Goal: Task Accomplishment & Management: Manage account settings

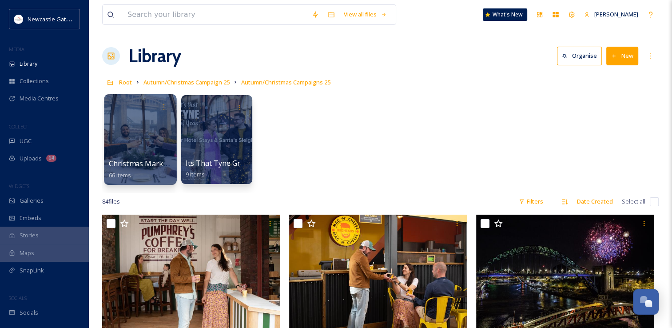
click at [142, 164] on span "Christmas Markets" at bounding box center [141, 164] width 65 height 10
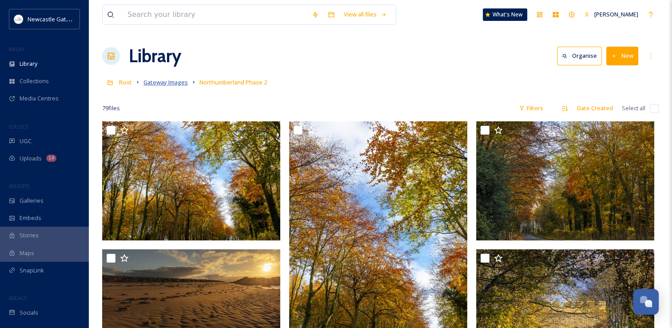
click at [173, 85] on span "Gateway Images" at bounding box center [165, 82] width 44 height 8
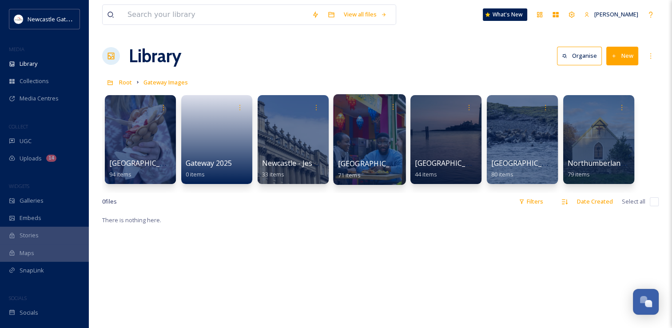
click at [353, 147] on div at bounding box center [369, 139] width 72 height 91
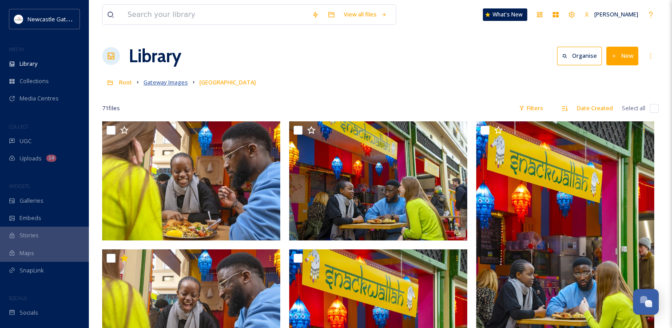
click at [167, 85] on span "Gateway Images" at bounding box center [165, 82] width 44 height 8
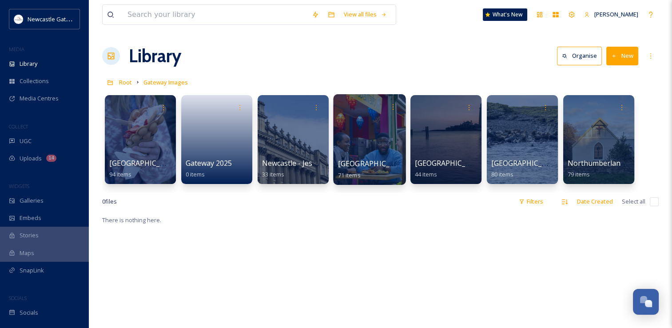
click at [365, 157] on div at bounding box center [369, 139] width 72 height 91
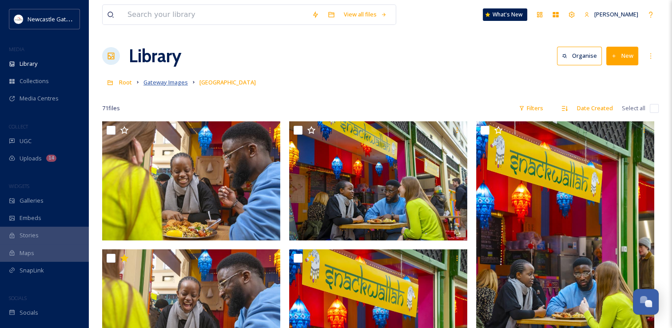
click at [170, 82] on span "Gateway Images" at bounding box center [165, 82] width 44 height 8
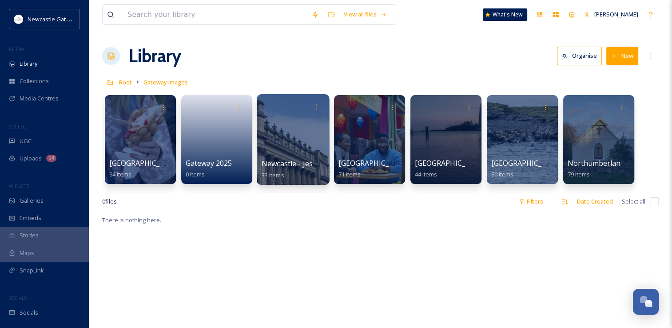
click at [277, 170] on link "Newcastle - Jesmond 33 items" at bounding box center [297, 169] width 71 height 20
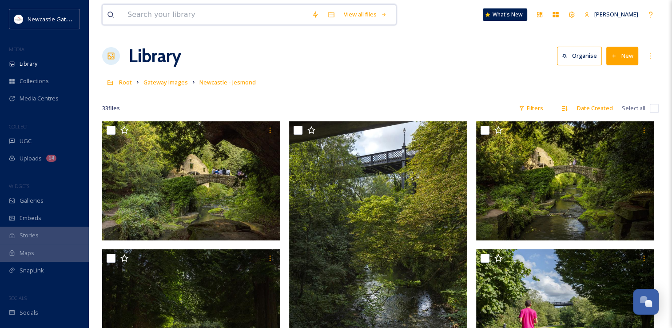
click at [220, 22] on input at bounding box center [215, 15] width 184 height 20
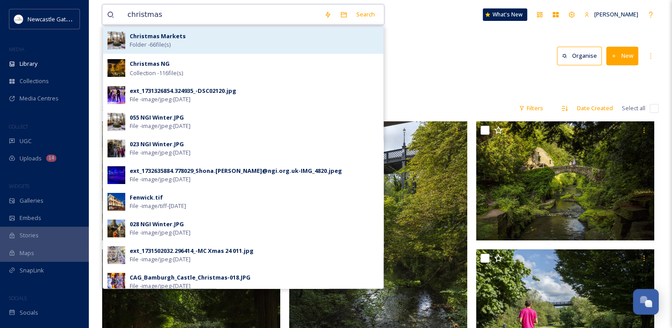
type input "christmas"
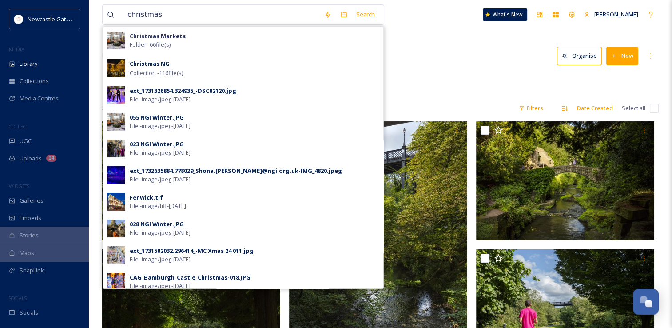
click at [166, 36] on strong "Christmas Markets" at bounding box center [158, 36] width 56 height 8
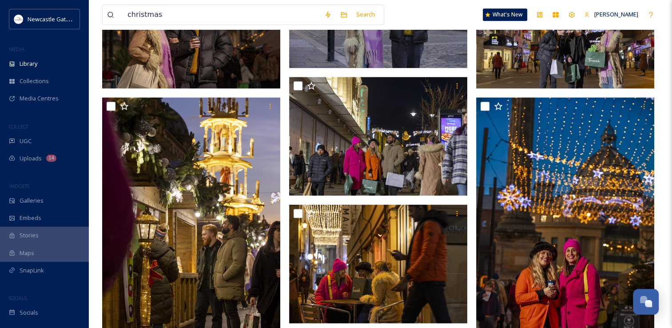
scroll to position [1244, 0]
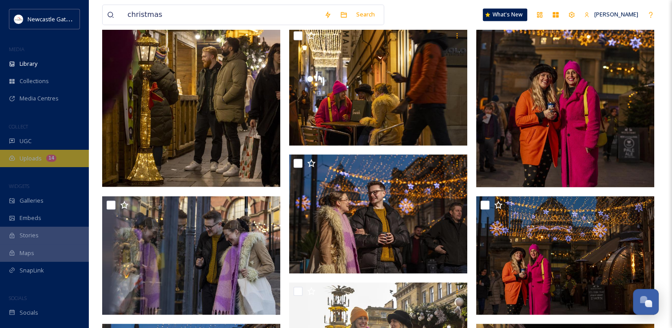
click at [46, 155] on div "14" at bounding box center [51, 158] width 10 height 7
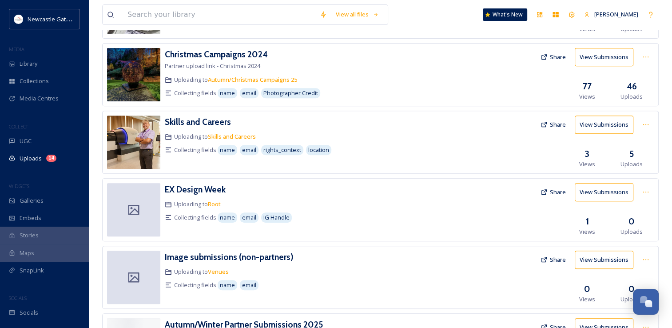
scroll to position [442, 0]
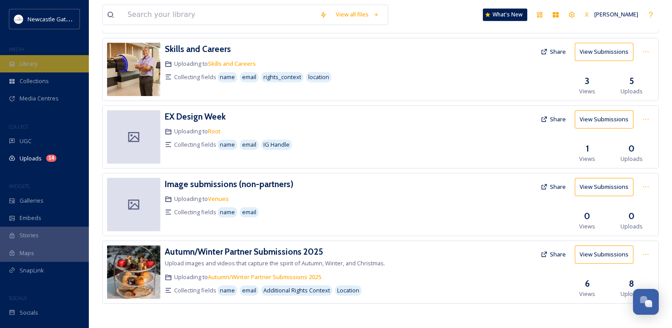
click at [43, 64] on div "Library" at bounding box center [44, 63] width 89 height 17
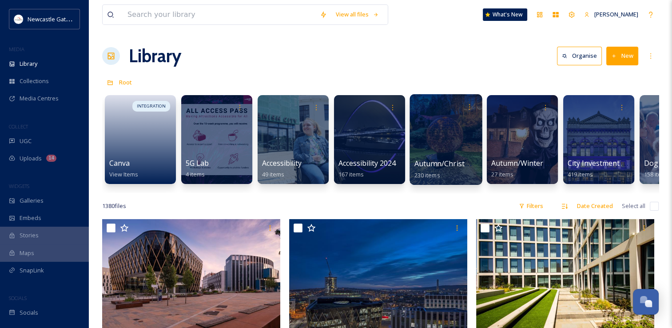
click at [458, 161] on span "Autumn/Christmas Campaign 25" at bounding box center [469, 164] width 111 height 10
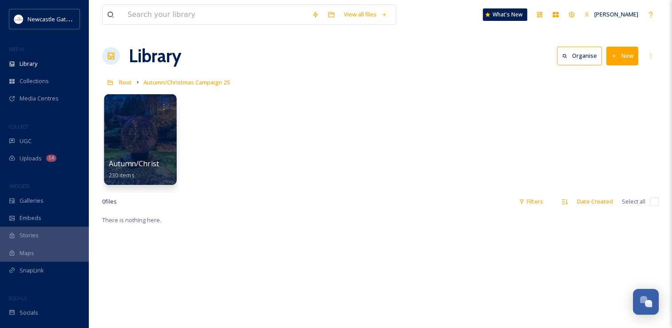
click at [161, 130] on div at bounding box center [140, 139] width 72 height 91
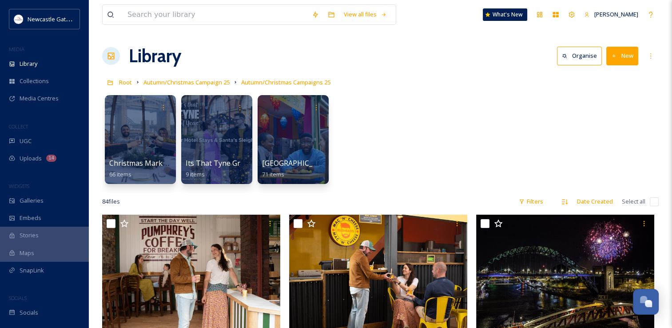
click at [620, 57] on button "New" at bounding box center [622, 56] width 32 height 18
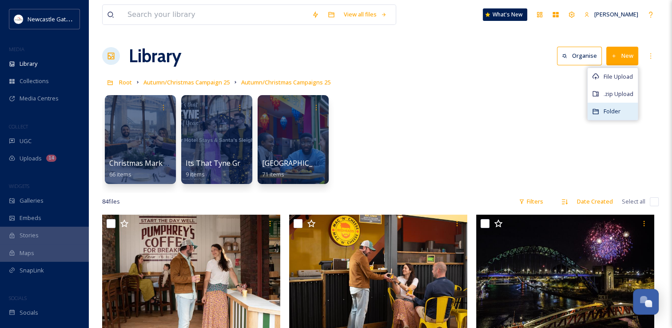
click at [613, 115] on div "Folder" at bounding box center [613, 111] width 50 height 17
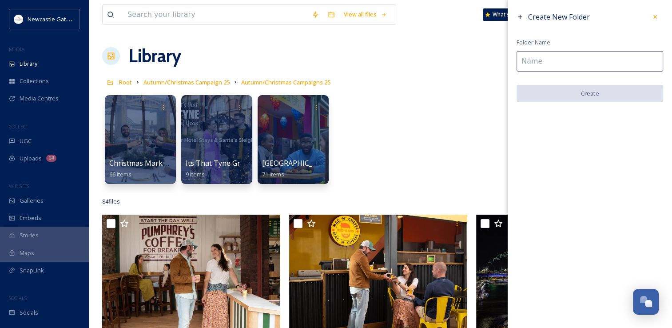
click at [583, 57] on input at bounding box center [590, 61] width 147 height 20
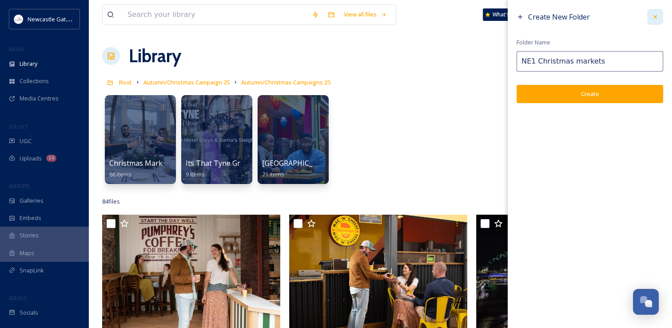
type input "NE1 Christmas markets"
click at [658, 20] on icon at bounding box center [655, 16] width 7 height 7
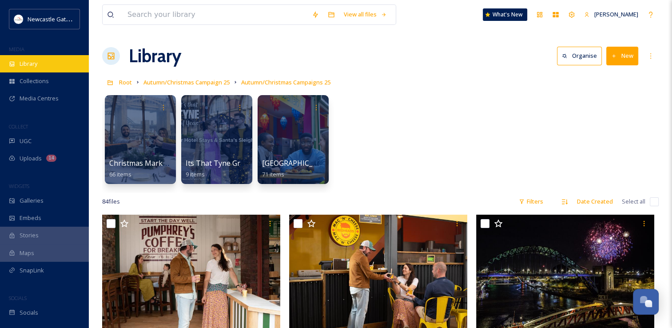
click at [32, 64] on span "Library" at bounding box center [29, 64] width 18 height 8
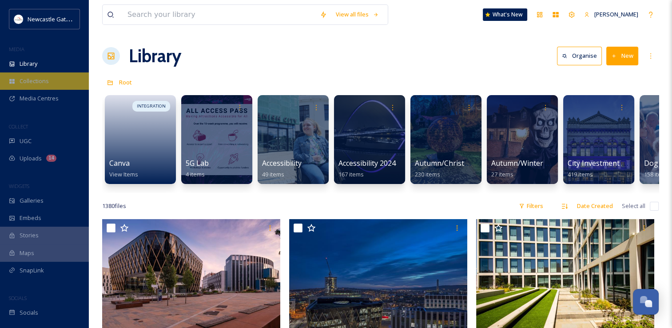
click at [52, 78] on div "Collections" at bounding box center [44, 80] width 89 height 17
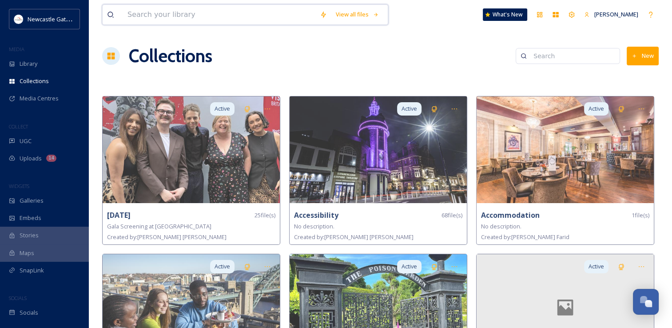
click at [231, 19] on input at bounding box center [219, 15] width 192 height 20
type input "ne1"
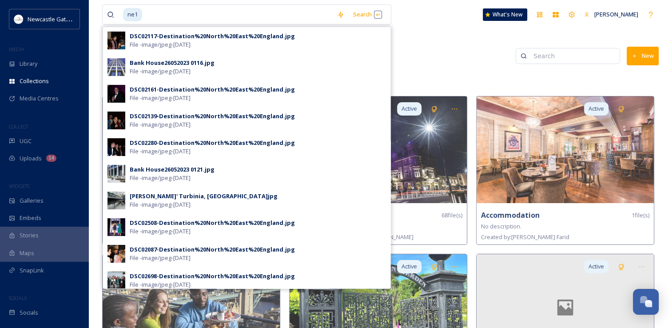
click at [475, 62] on div "Collections New" at bounding box center [380, 56] width 557 height 27
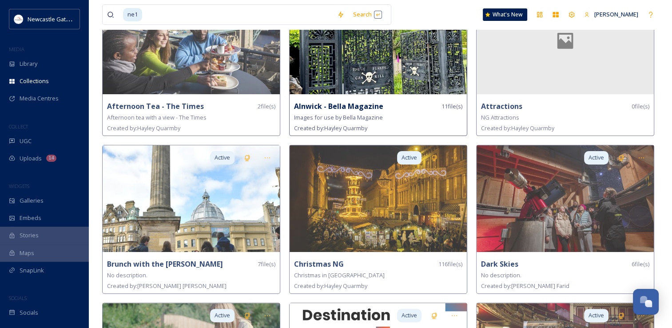
scroll to position [400, 0]
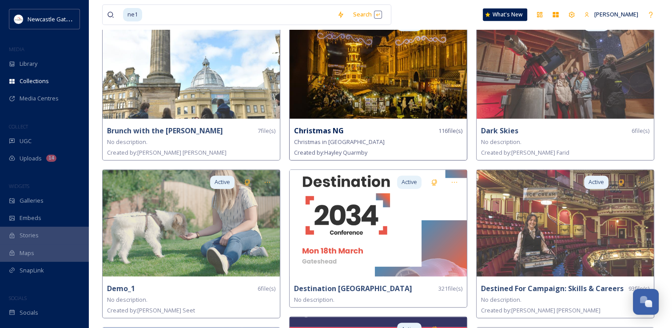
click at [339, 121] on div "Active Christmas NG 116 file(s) Christmas in NewcastleGateshead Created by: Hay…" at bounding box center [378, 86] width 178 height 149
click at [329, 131] on strong "Christmas NG" at bounding box center [319, 131] width 50 height 10
click at [374, 100] on img at bounding box center [378, 65] width 177 height 107
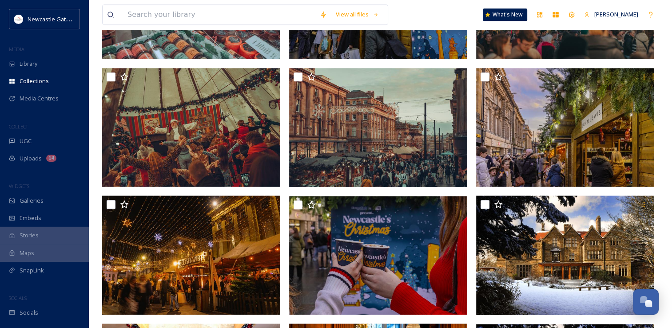
scroll to position [448, 0]
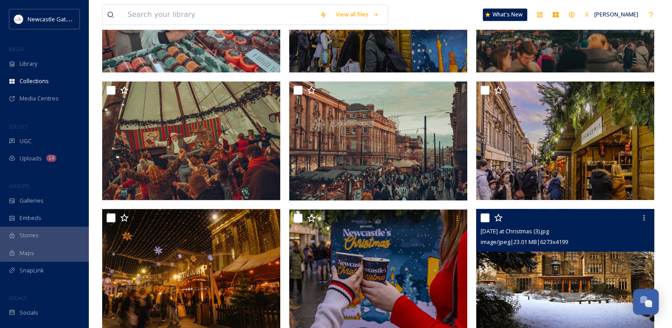
click at [486, 216] on input "checkbox" at bounding box center [485, 217] width 9 height 9
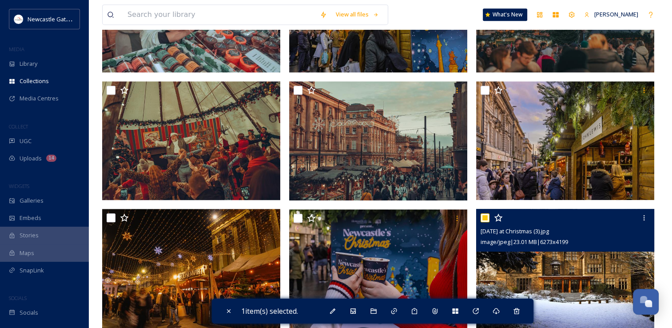
drag, startPoint x: 489, startPoint y: 216, endPoint x: 483, endPoint y: 179, distance: 37.4
click at [489, 216] on input "checkbox" at bounding box center [485, 217] width 9 height 9
checkbox input "false"
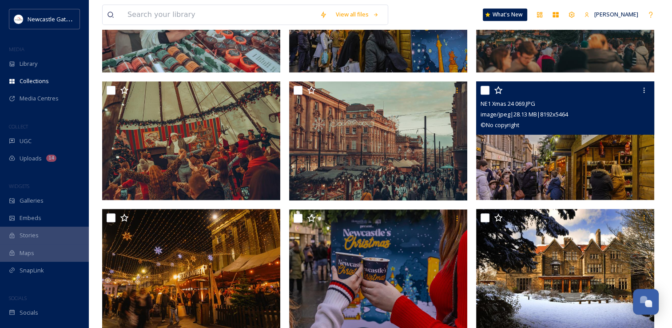
click at [481, 88] on input "checkbox" at bounding box center [485, 90] width 9 height 9
checkbox input "true"
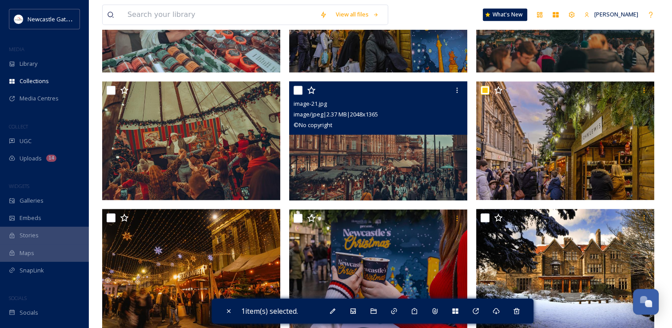
click at [297, 89] on input "checkbox" at bounding box center [298, 90] width 9 height 9
checkbox input "true"
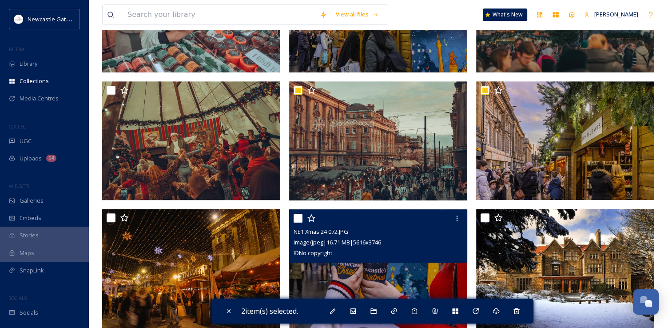
click at [298, 217] on input "checkbox" at bounding box center [298, 218] width 9 height 9
checkbox input "true"
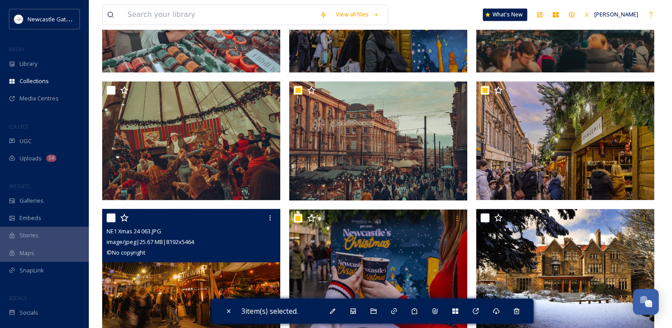
click at [112, 218] on input "checkbox" at bounding box center [111, 217] width 9 height 9
checkbox input "true"
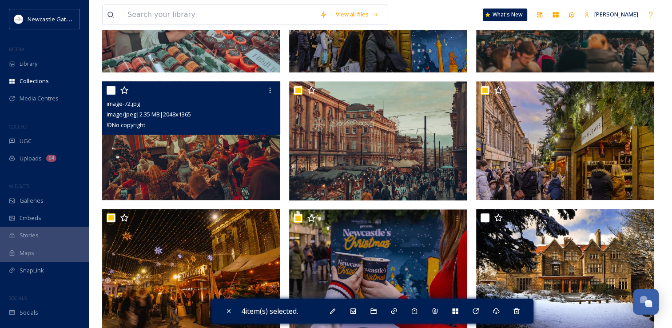
click at [113, 92] on input "checkbox" at bounding box center [111, 90] width 9 height 9
checkbox input "true"
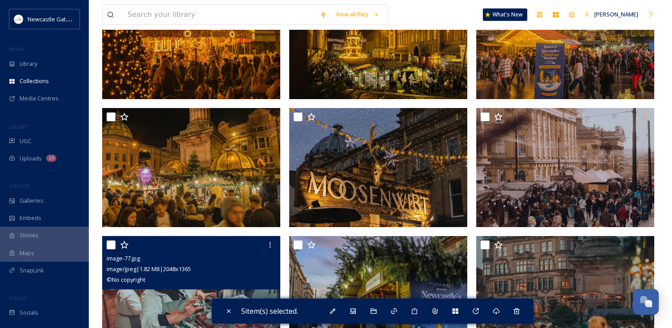
scroll to position [181, 0]
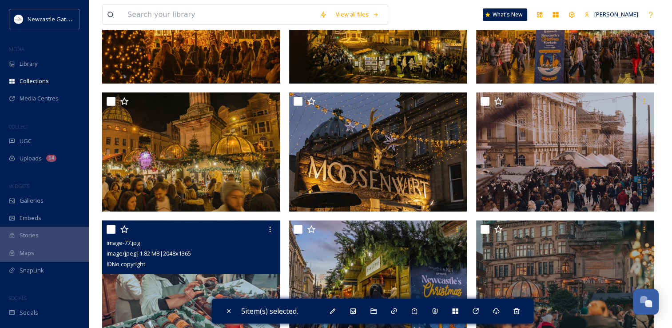
click at [114, 230] on input "checkbox" at bounding box center [111, 229] width 9 height 9
checkbox input "true"
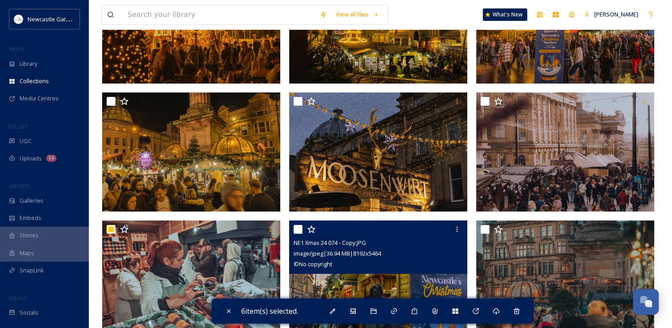
click at [302, 227] on input "checkbox" at bounding box center [298, 229] width 9 height 9
checkbox input "true"
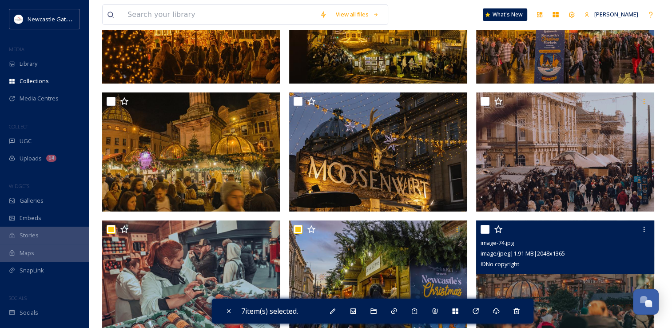
click at [479, 226] on div "image-74.jpg image/jpeg | 1.91 MB | 2048 x 1365 © No copyright" at bounding box center [565, 246] width 178 height 53
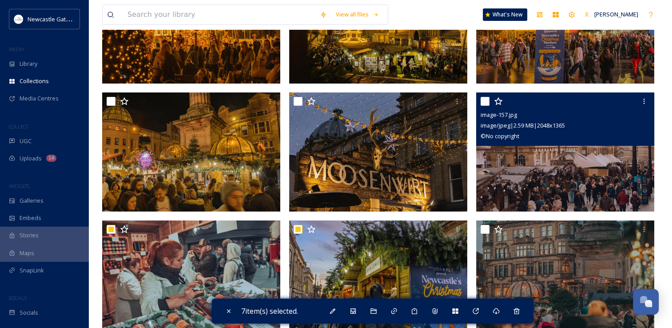
click at [486, 101] on input "checkbox" at bounding box center [485, 101] width 9 height 9
checkbox input "true"
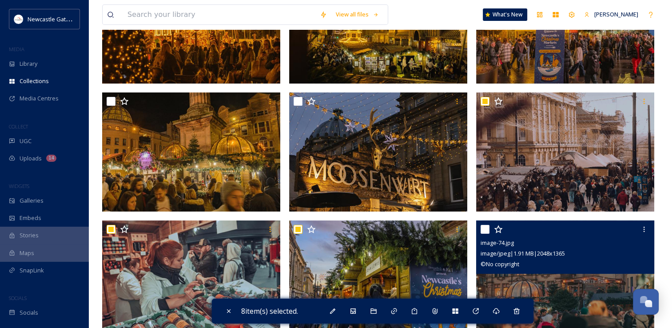
click at [484, 228] on input "checkbox" at bounding box center [485, 229] width 9 height 9
checkbox input "true"
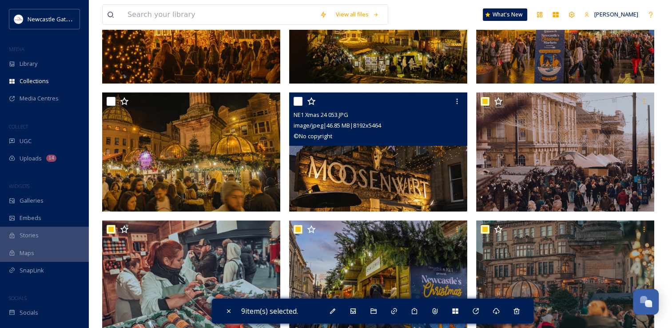
click at [295, 99] on input "checkbox" at bounding box center [298, 101] width 9 height 9
checkbox input "true"
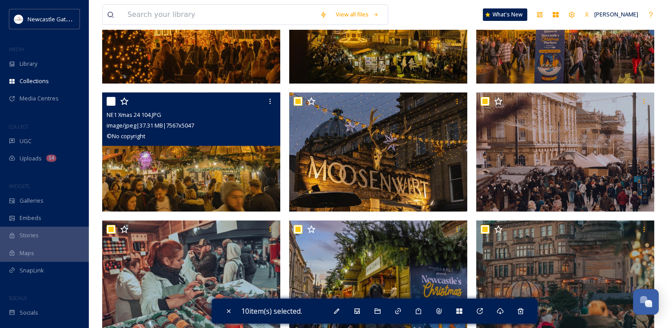
click at [108, 100] on input "checkbox" at bounding box center [111, 101] width 9 height 9
checkbox input "true"
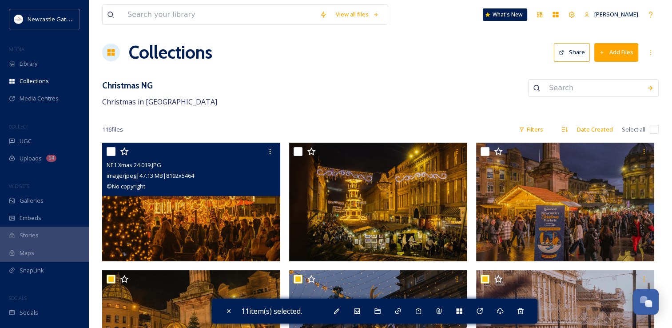
click at [110, 150] on input "checkbox" at bounding box center [111, 151] width 9 height 9
checkbox input "true"
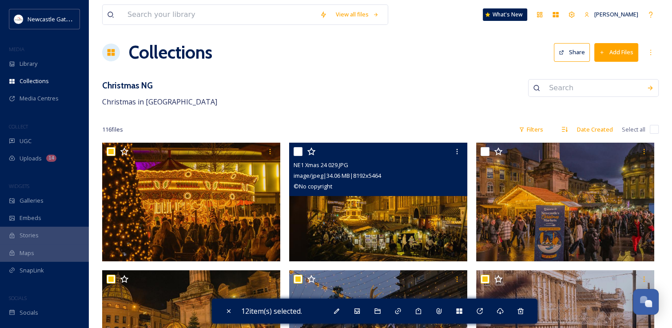
click at [300, 151] on input "checkbox" at bounding box center [298, 151] width 9 height 9
checkbox input "true"
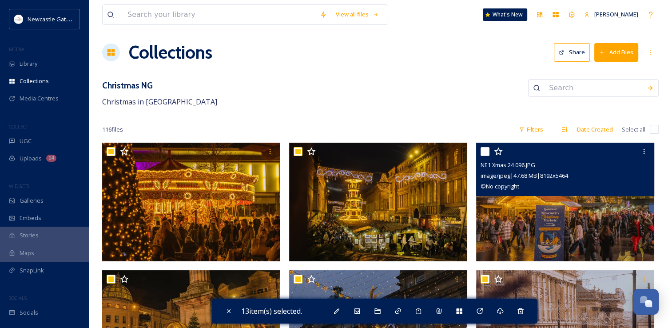
click at [485, 148] on input "checkbox" at bounding box center [485, 151] width 9 height 9
checkbox input "true"
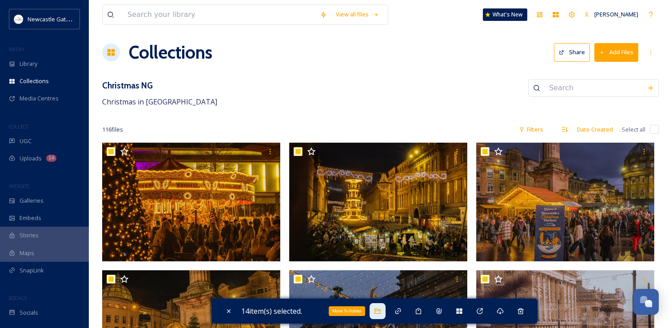
click at [380, 314] on icon at bounding box center [377, 310] width 7 height 7
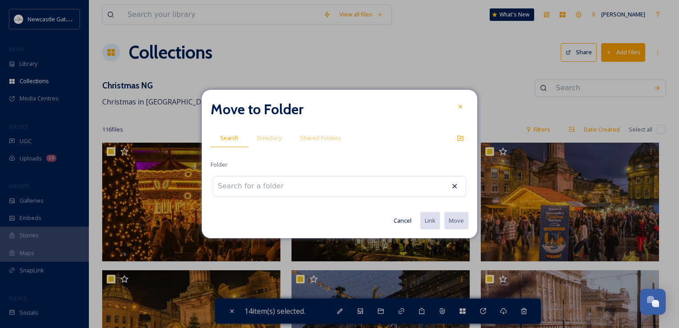
click at [265, 185] on input at bounding box center [262, 186] width 98 height 20
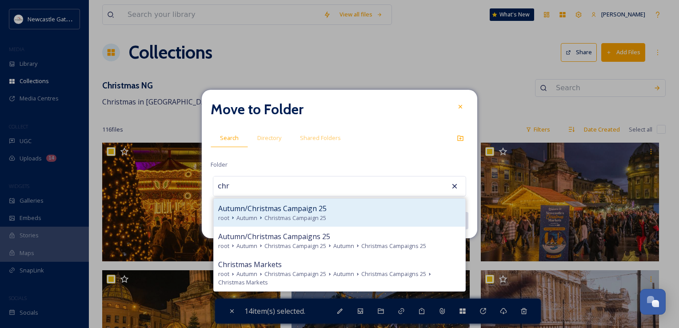
click at [324, 212] on span "Autumn/Christmas Campaign 25" at bounding box center [272, 208] width 108 height 11
type input "Autumn/Christmas Campaign 25"
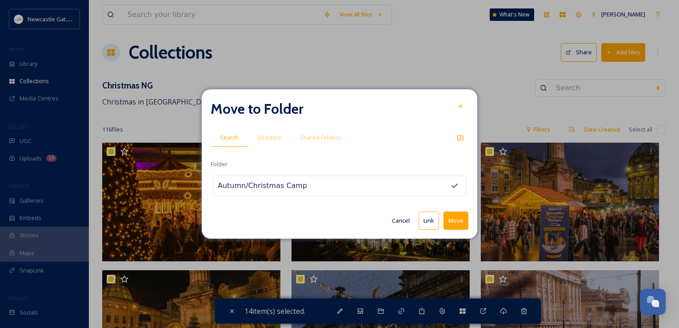
click at [429, 226] on button "Link" at bounding box center [428, 220] width 20 height 18
checkbox input "false"
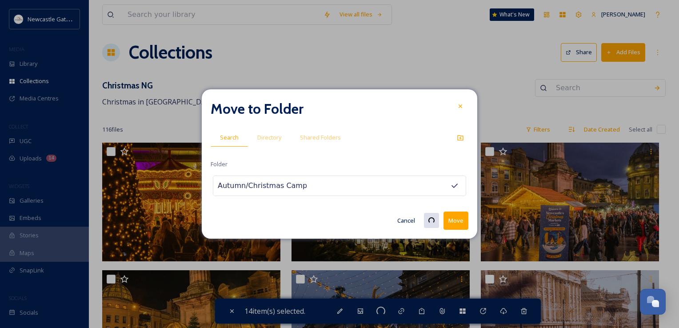
checkbox input "false"
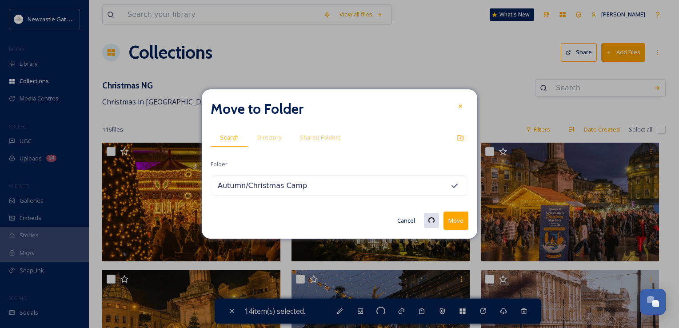
checkbox input "false"
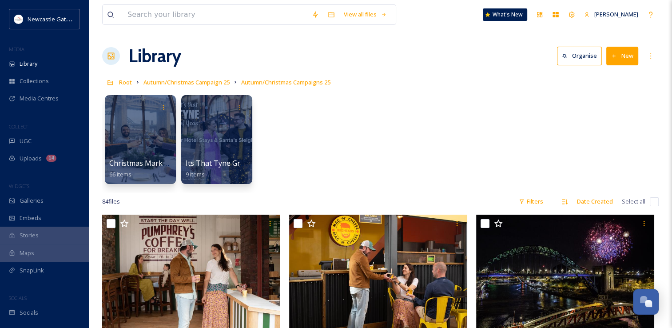
click at [623, 56] on button "New" at bounding box center [622, 56] width 32 height 18
click at [522, 141] on div "Christmas Markets 66 items Its That Tyne Graphics 9 items" at bounding box center [380, 142] width 557 height 102
click at [622, 58] on button "New" at bounding box center [622, 56] width 32 height 18
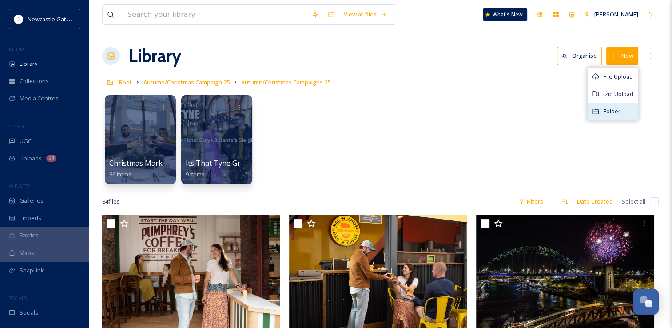
click at [614, 107] on span "Folder" at bounding box center [612, 111] width 17 height 8
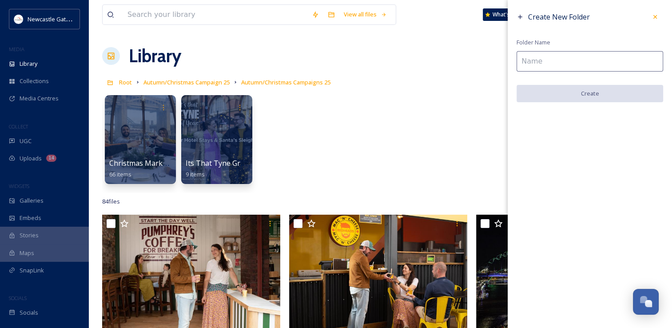
click at [579, 58] on input at bounding box center [590, 61] width 147 height 20
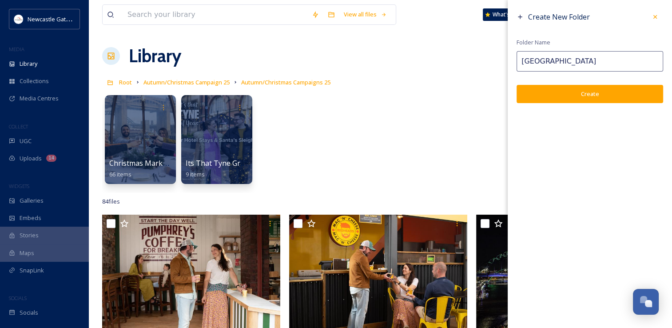
type input "[GEOGRAPHIC_DATA]"
click at [564, 99] on button "Create" at bounding box center [590, 94] width 147 height 18
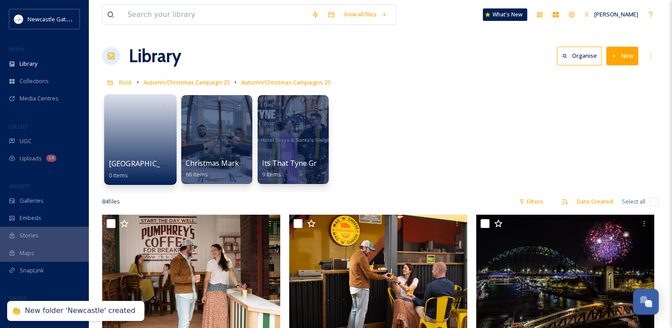
click at [130, 157] on link at bounding box center [141, 136] width 64 height 43
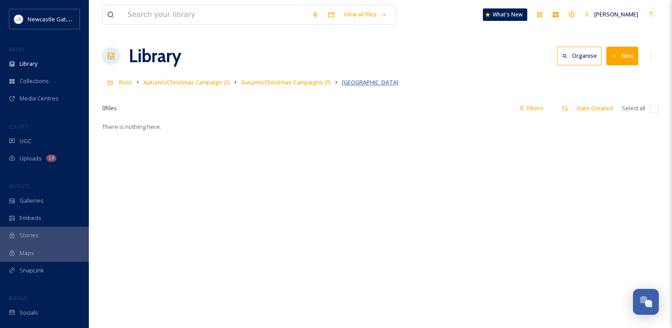
click at [368, 83] on span "[GEOGRAPHIC_DATA]" at bounding box center [370, 82] width 56 height 8
click at [318, 84] on span "Autumn/Christmas Campaigns 25" at bounding box center [285, 82] width 89 height 8
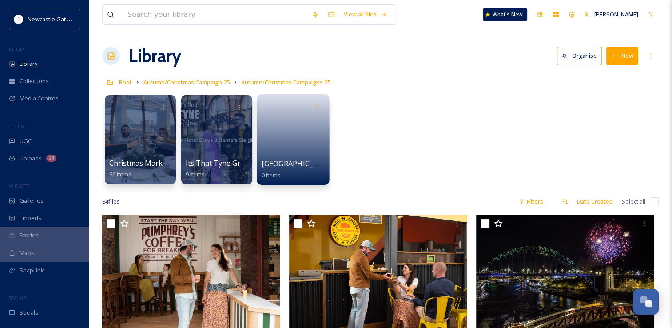
drag, startPoint x: 313, startPoint y: 131, endPoint x: 302, endPoint y: 131, distance: 10.7
click at [302, 131] on link at bounding box center [294, 136] width 64 height 43
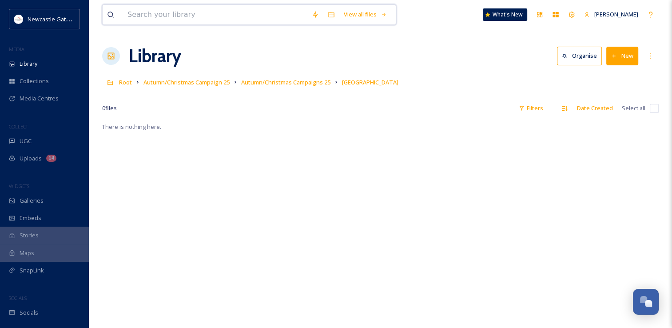
click at [216, 15] on input at bounding box center [215, 15] width 184 height 20
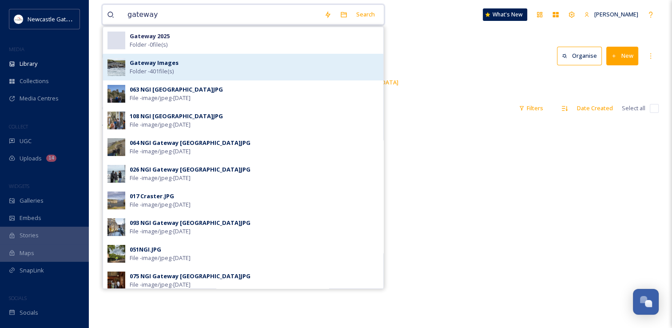
type input "gateway"
click at [223, 68] on div "Gateway Images Folder - 401 file(s)" at bounding box center [254, 67] width 249 height 17
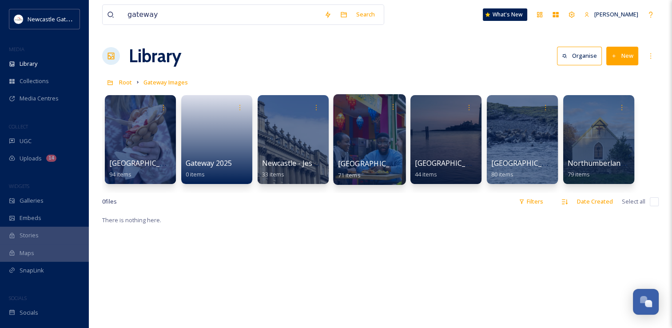
click at [364, 159] on span "Newcastle upon Tyne" at bounding box center [374, 164] width 73 height 10
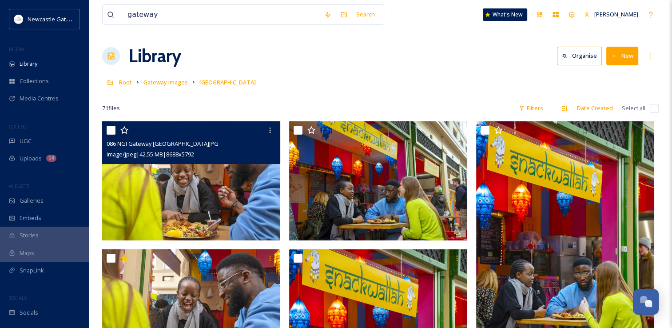
click at [116, 125] on div at bounding box center [192, 130] width 171 height 16
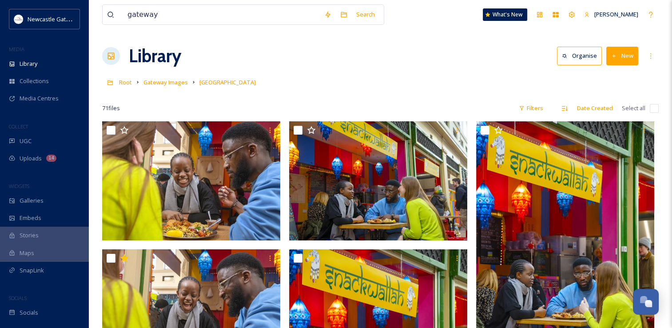
click at [641, 109] on span "Select all" at bounding box center [634, 108] width 24 height 8
click at [656, 108] on input "checkbox" at bounding box center [654, 108] width 9 height 9
checkbox input "true"
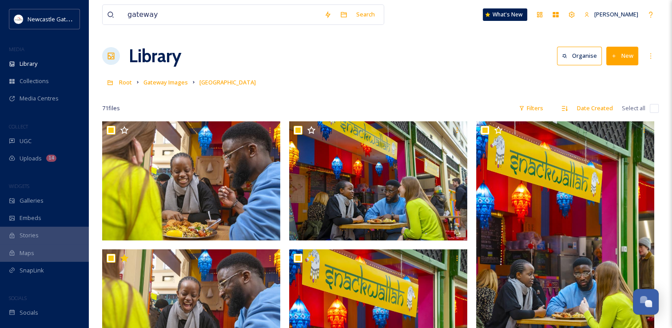
checkbox input "true"
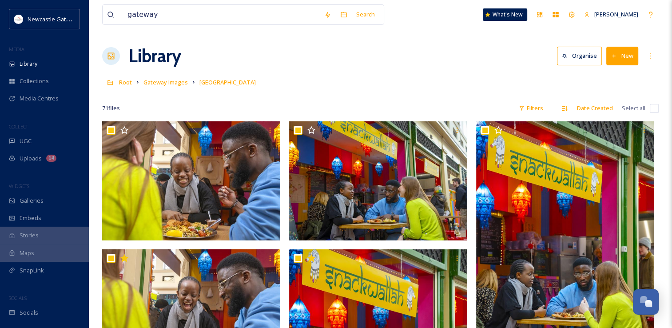
checkbox input "true"
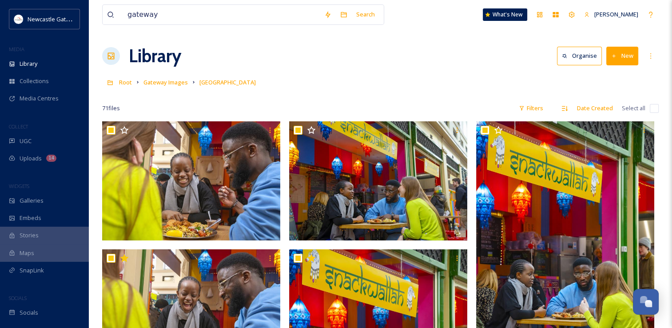
checkbox input "true"
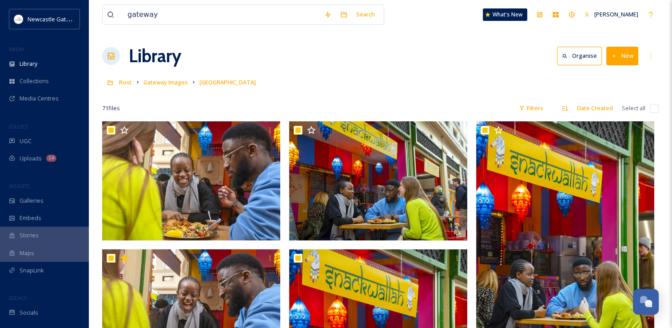
checkbox input "true"
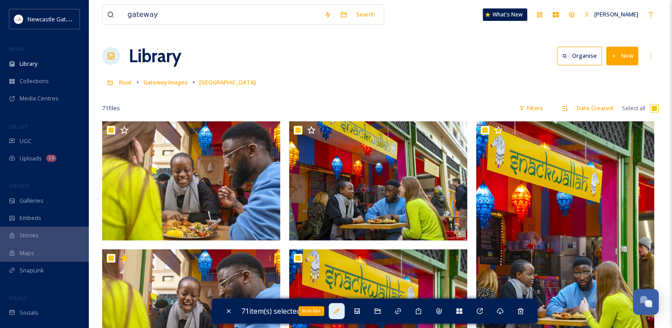
click at [345, 312] on div "Bulk Edit" at bounding box center [337, 311] width 16 height 16
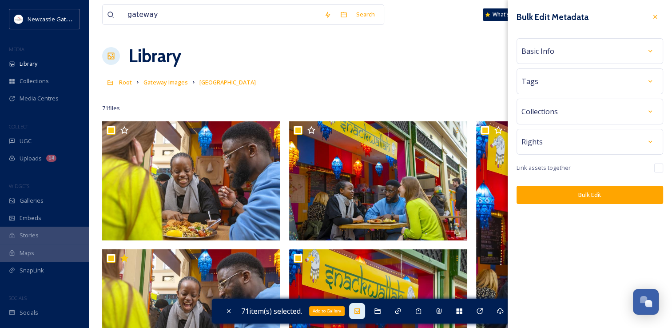
click at [355, 313] on div "Add to Gallery" at bounding box center [357, 311] width 16 height 16
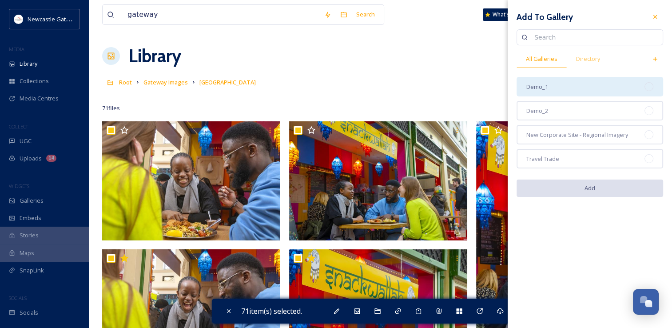
click at [574, 90] on div "Demo_1" at bounding box center [590, 87] width 147 height 20
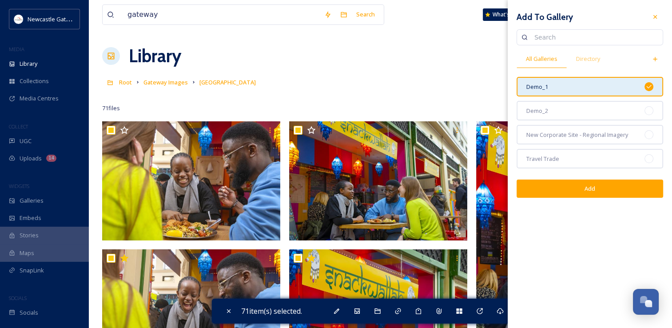
click at [574, 90] on div "Demo_1" at bounding box center [590, 87] width 147 height 20
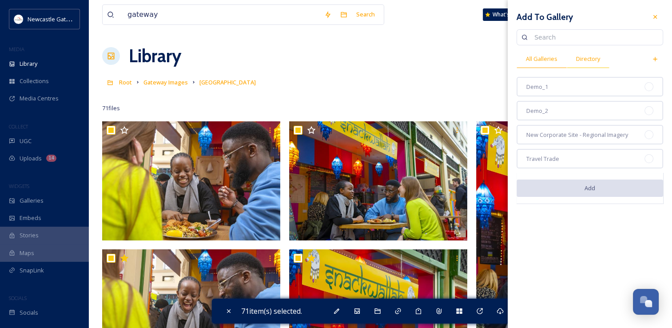
click at [589, 56] on span "Directory" at bounding box center [588, 59] width 24 height 8
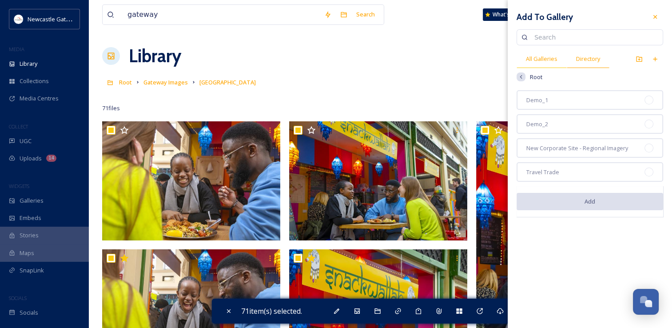
click at [537, 62] on span "All Galleries" at bounding box center [542, 59] width 32 height 8
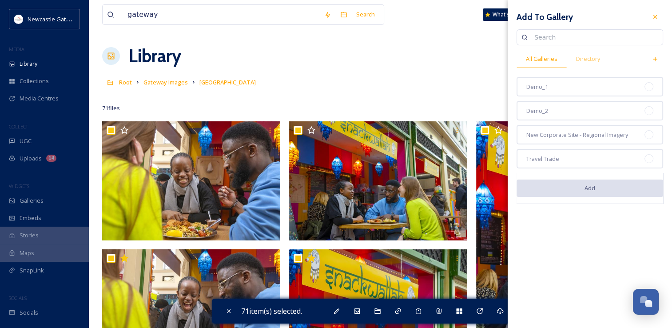
click at [583, 41] on input at bounding box center [594, 37] width 128 height 18
type input "newcastle"
click at [657, 20] on icon at bounding box center [655, 16] width 7 height 7
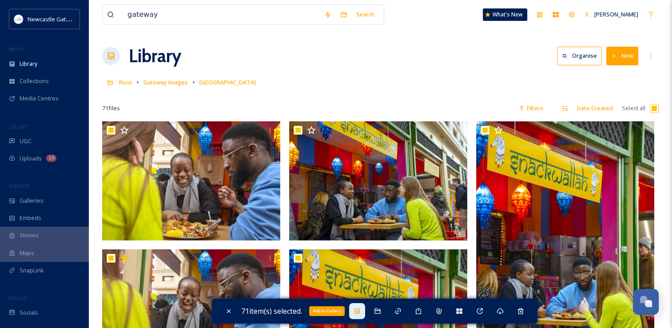
click at [360, 311] on icon at bounding box center [357, 310] width 7 height 7
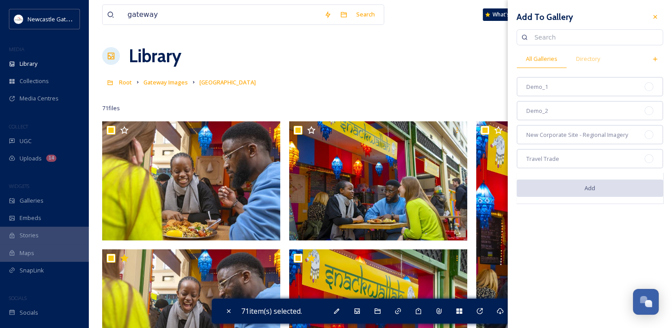
click at [579, 43] on input at bounding box center [594, 37] width 128 height 18
type input "c"
type input "newcastle"
click at [647, 42] on div "Search" at bounding box center [650, 37] width 16 height 16
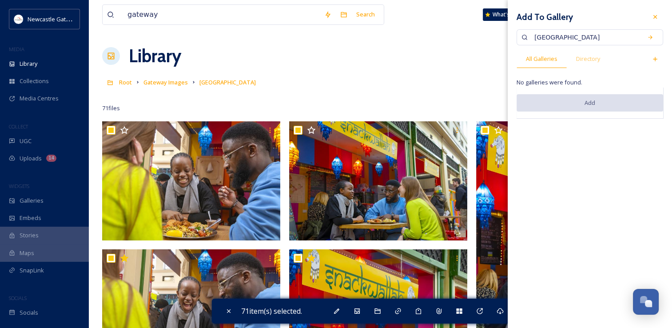
click at [632, 43] on input "newcastle" at bounding box center [585, 37] width 110 height 18
drag, startPoint x: 584, startPoint y: 36, endPoint x: 529, endPoint y: 32, distance: 55.3
click at [537, 33] on input "newcastle" at bounding box center [585, 37] width 110 height 18
click at [516, 31] on div "Add To Gallery newcastle All Galleries Directory No galleries were found. Add" at bounding box center [590, 63] width 164 height 127
drag, startPoint x: 551, startPoint y: 38, endPoint x: 521, endPoint y: 38, distance: 30.7
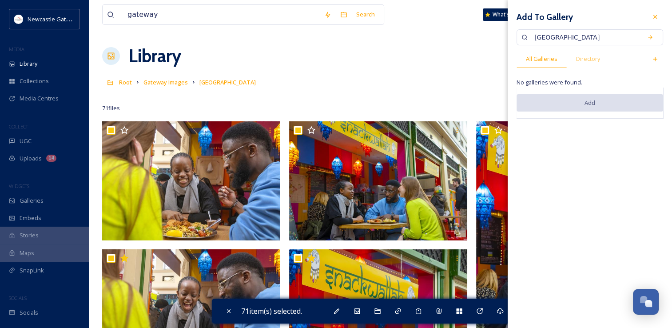
click at [526, 38] on div "newcastle" at bounding box center [590, 37] width 147 height 16
click at [521, 38] on div "newcastle" at bounding box center [590, 37] width 147 height 16
click at [654, 20] on div at bounding box center [655, 17] width 16 height 16
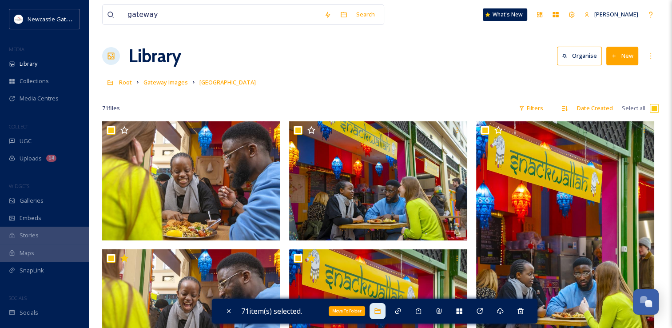
click at [379, 311] on icon at bounding box center [377, 310] width 7 height 7
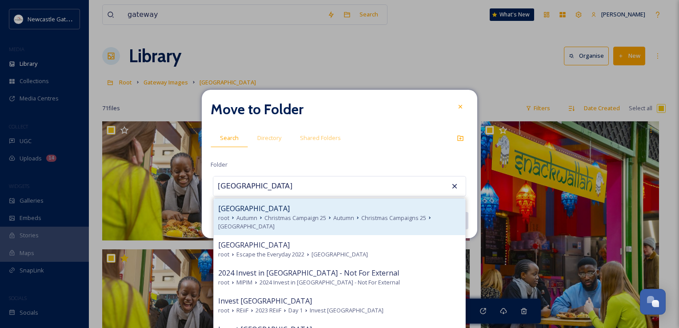
click at [288, 219] on span "Christmas Campaign 25" at bounding box center [295, 218] width 62 height 8
type input "[GEOGRAPHIC_DATA]"
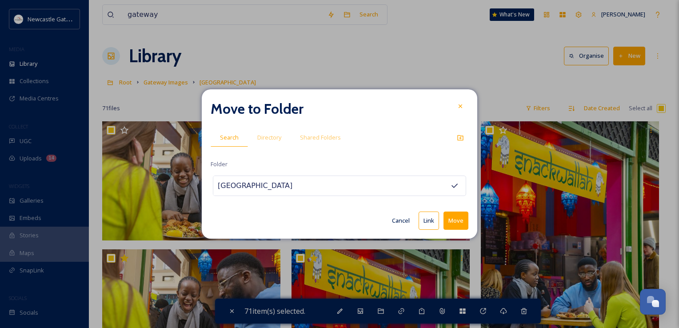
click at [433, 223] on button "Link" at bounding box center [428, 220] width 20 height 18
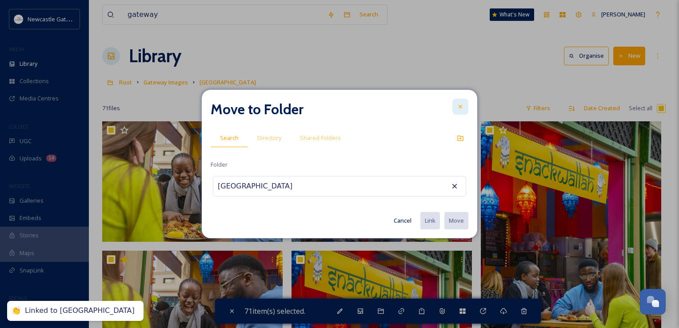
click at [460, 110] on icon at bounding box center [460, 106] width 7 height 7
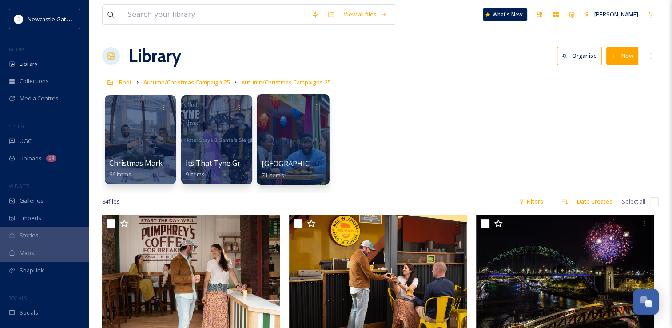
click at [283, 151] on div at bounding box center [293, 139] width 72 height 91
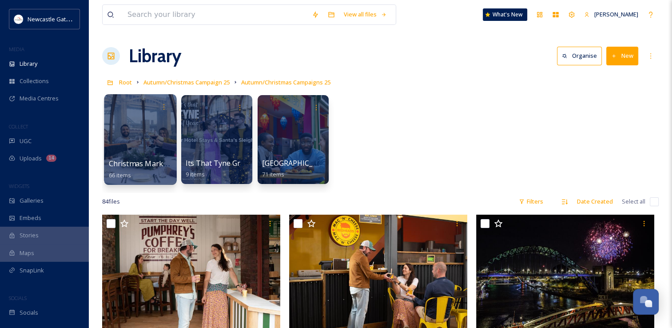
click at [147, 157] on div at bounding box center [140, 139] width 72 height 91
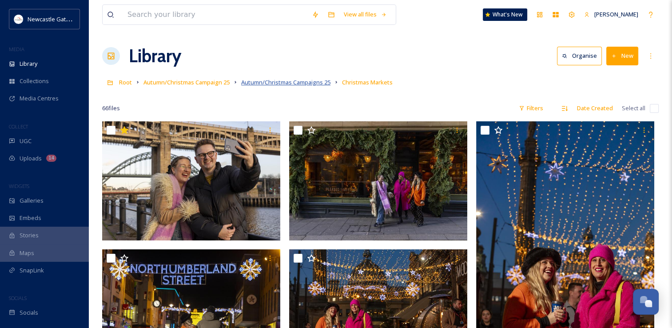
click at [321, 80] on span "Autumn/Christmas Campaigns 25" at bounding box center [285, 82] width 89 height 8
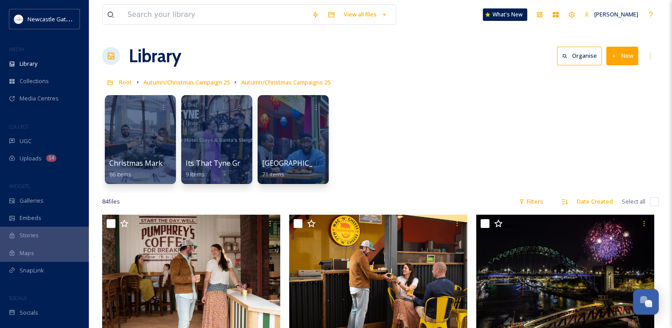
click at [627, 54] on button "New" at bounding box center [622, 56] width 32 height 18
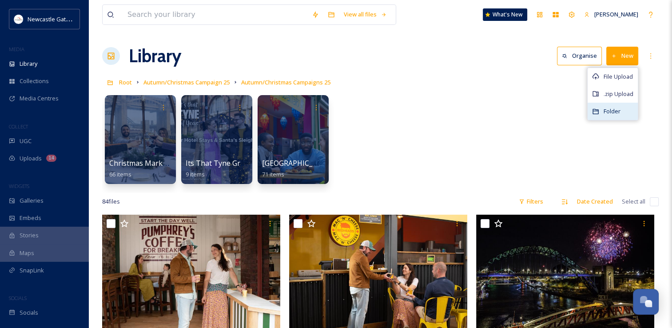
click at [622, 109] on div "Folder" at bounding box center [613, 111] width 50 height 17
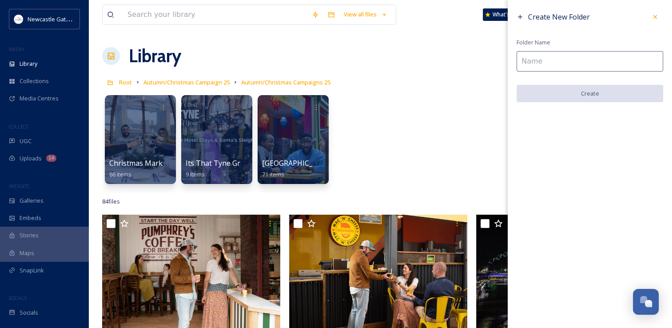
click at [595, 64] on input at bounding box center [590, 61] width 147 height 20
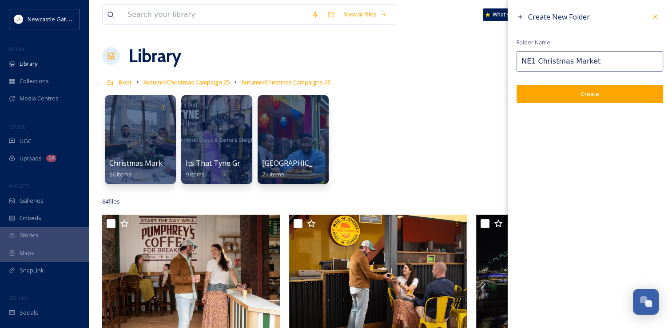
type input "NE1 Christmas Market"
click at [601, 95] on button "Create" at bounding box center [590, 94] width 147 height 18
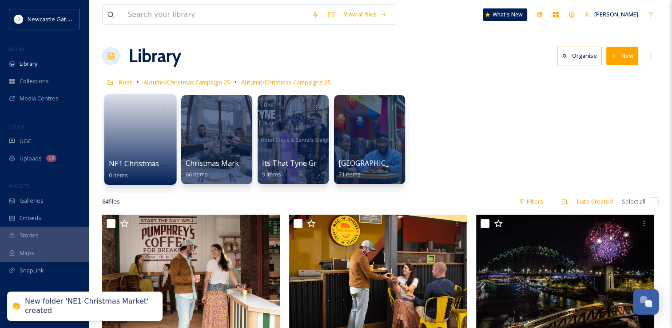
click at [121, 149] on link at bounding box center [141, 136] width 64 height 43
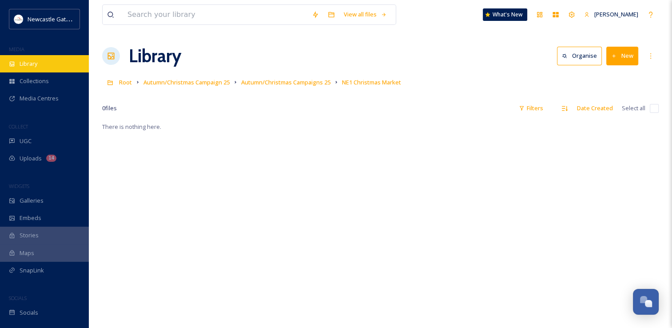
click at [28, 61] on span "Library" at bounding box center [29, 64] width 18 height 8
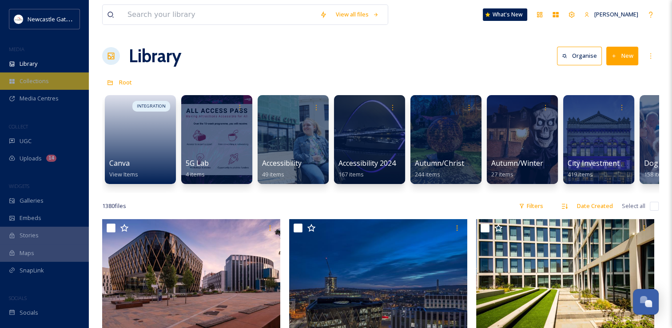
click at [47, 84] on span "Collections" at bounding box center [34, 81] width 29 height 8
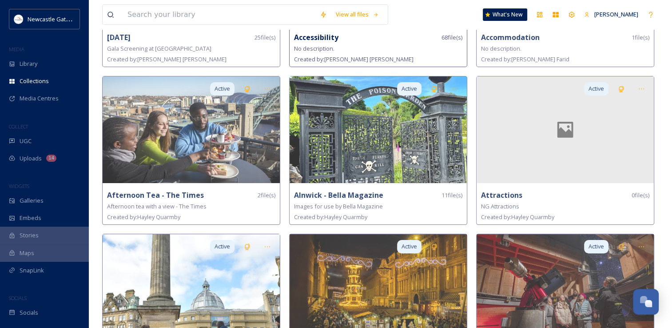
scroll to position [444, 0]
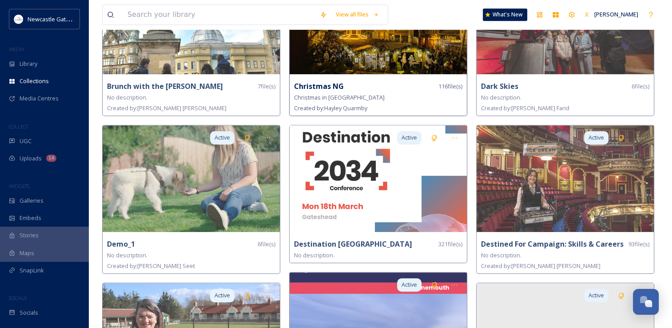
click at [372, 82] on div "Christmas NG 116 file(s)" at bounding box center [378, 86] width 168 height 11
click at [330, 85] on strong "Christmas NG" at bounding box center [319, 86] width 50 height 10
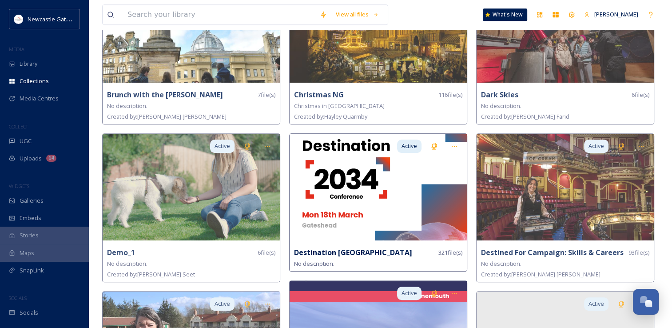
scroll to position [311, 0]
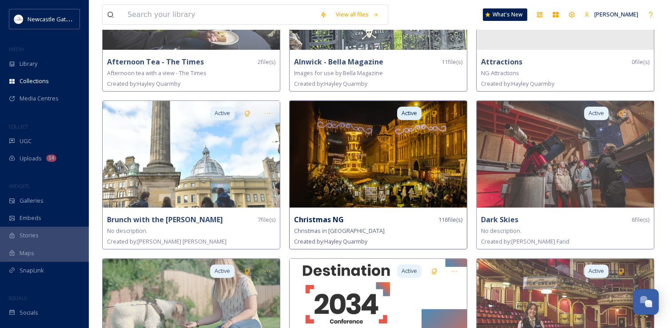
click at [369, 142] on img at bounding box center [378, 154] width 177 height 107
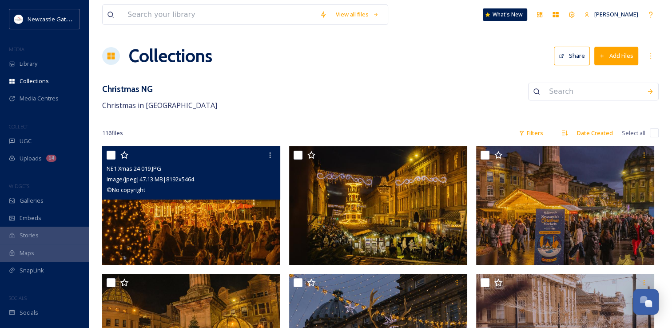
drag, startPoint x: 124, startPoint y: 156, endPoint x: 174, endPoint y: 156, distance: 50.2
click at [123, 156] on icon at bounding box center [124, 155] width 9 height 9
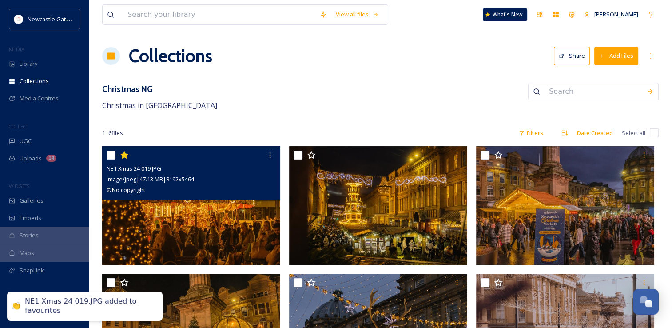
click at [126, 153] on icon at bounding box center [124, 155] width 8 height 8
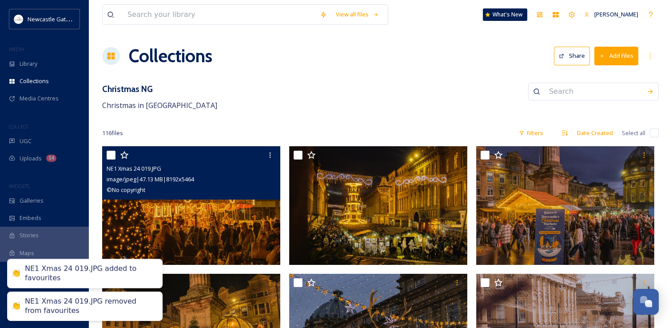
click at [105, 152] on div "NE1 Xmas 24 019.JPG image/jpeg | 47.13 MB | 8192 x 5464 © No copyright" at bounding box center [191, 172] width 178 height 53
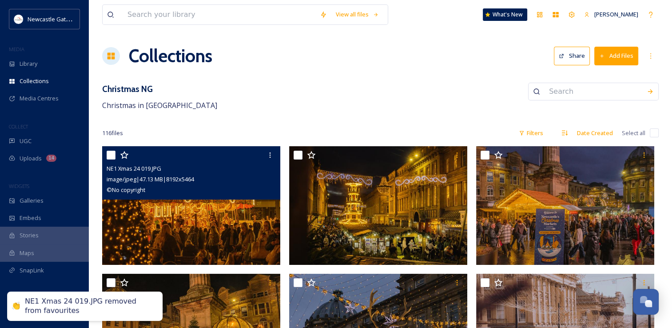
click at [109, 154] on input "checkbox" at bounding box center [111, 155] width 9 height 9
checkbox input "true"
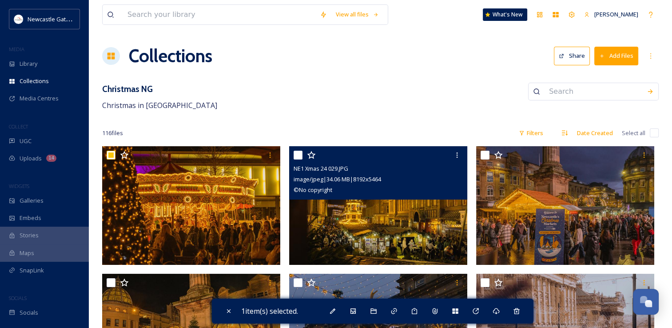
click at [300, 153] on input "checkbox" at bounding box center [298, 155] width 9 height 9
checkbox input "true"
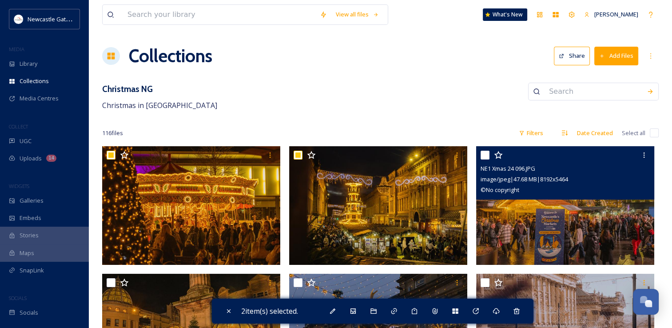
click at [487, 152] on input "checkbox" at bounding box center [485, 155] width 9 height 9
checkbox input "true"
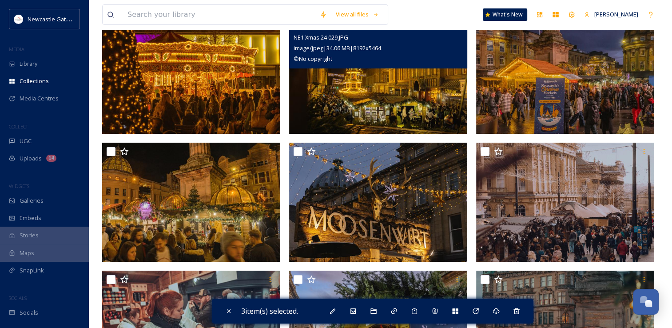
scroll to position [133, 0]
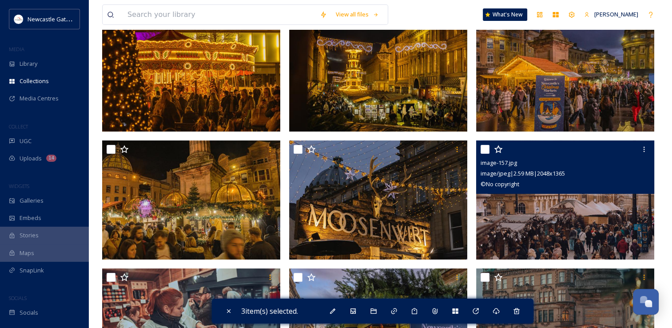
click at [482, 147] on input "checkbox" at bounding box center [485, 149] width 9 height 9
checkbox input "true"
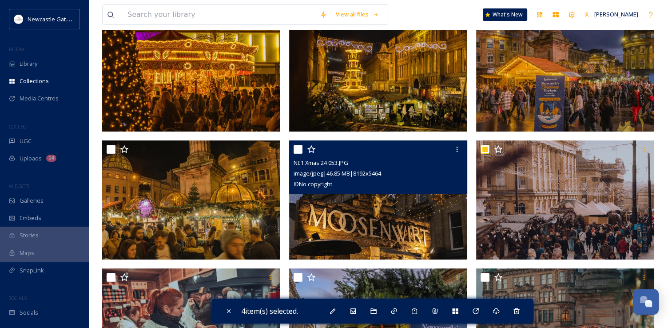
click at [299, 148] on input "checkbox" at bounding box center [298, 149] width 9 height 9
checkbox input "true"
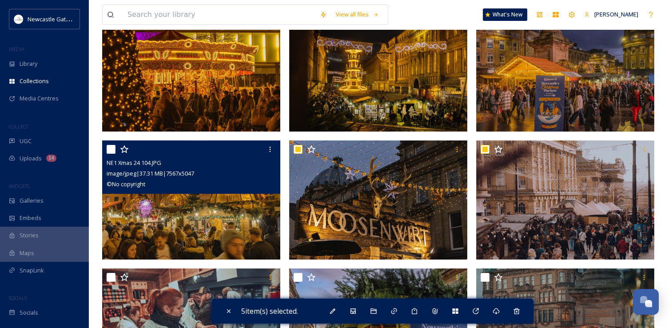
drag, startPoint x: 110, startPoint y: 150, endPoint x: 124, endPoint y: 195, distance: 47.2
click at [110, 150] on input "checkbox" at bounding box center [111, 149] width 9 height 9
checkbox input "true"
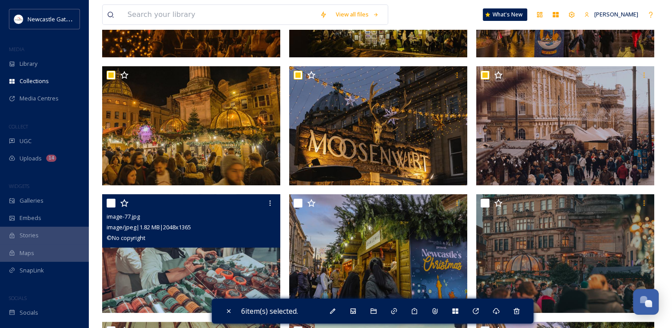
scroll to position [222, 0]
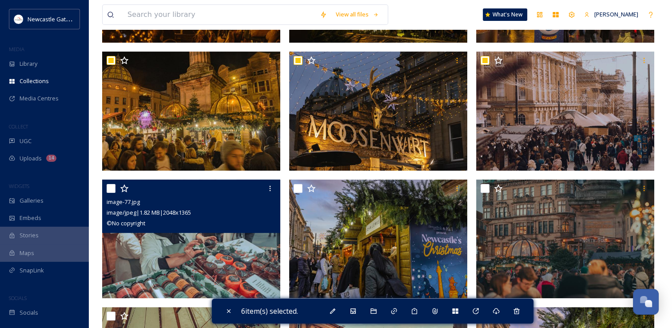
click at [109, 188] on input "checkbox" at bounding box center [111, 188] width 9 height 9
checkbox input "true"
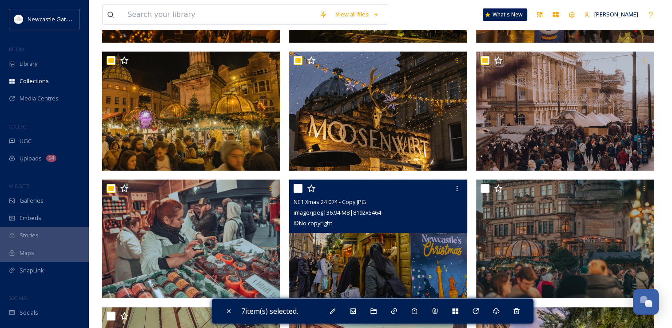
click at [300, 187] on input "checkbox" at bounding box center [298, 188] width 9 height 9
checkbox input "true"
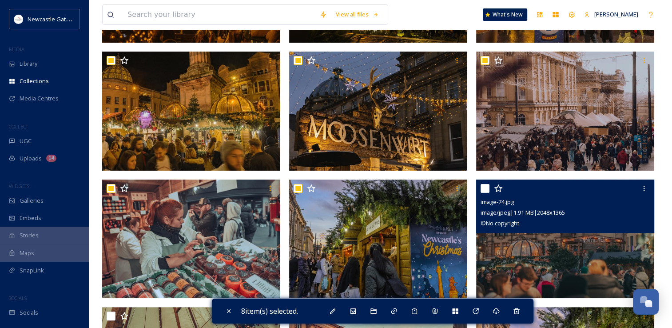
click at [485, 187] on input "checkbox" at bounding box center [485, 188] width 9 height 9
checkbox input "true"
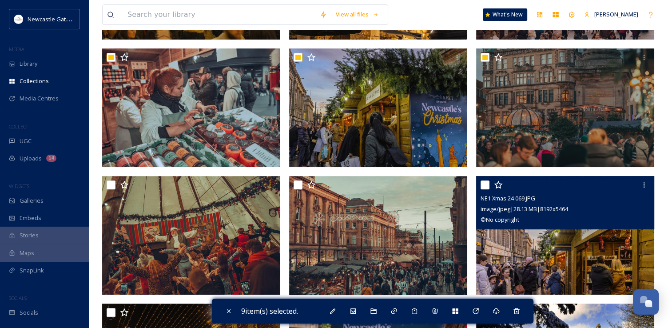
scroll to position [355, 0]
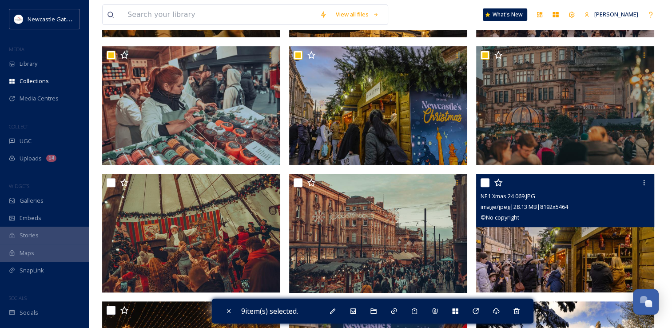
click at [485, 182] on input "checkbox" at bounding box center [485, 182] width 9 height 9
checkbox input "true"
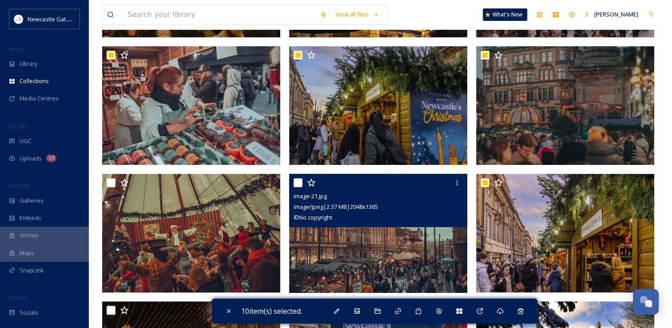
click at [299, 182] on input "checkbox" at bounding box center [298, 182] width 9 height 9
checkbox input "true"
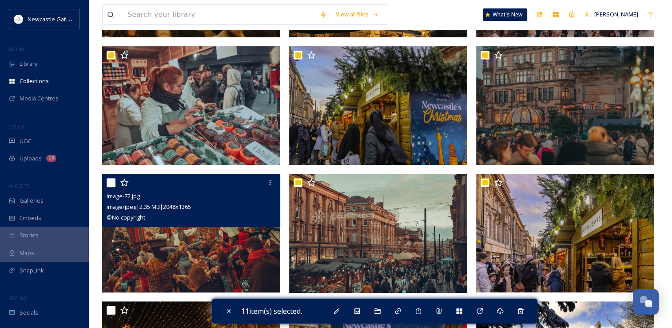
click at [113, 183] on input "checkbox" at bounding box center [111, 182] width 9 height 9
checkbox input "true"
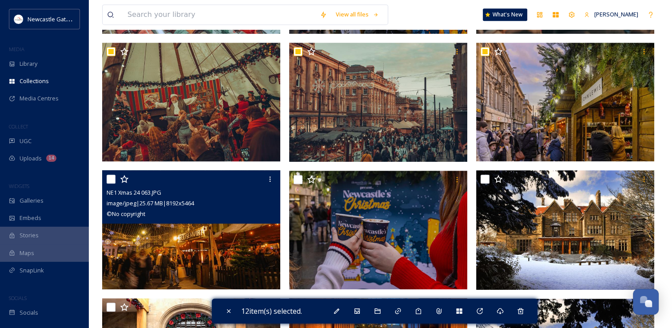
scroll to position [489, 0]
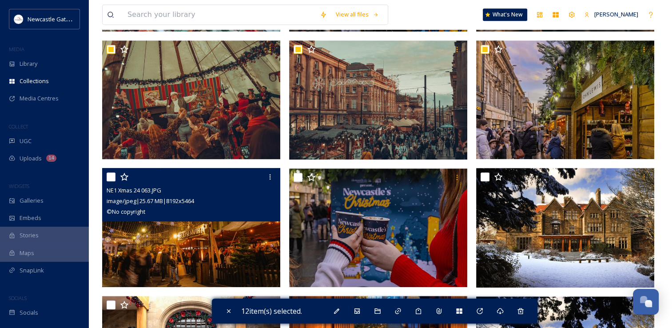
click at [109, 175] on input "checkbox" at bounding box center [111, 176] width 9 height 9
checkbox input "true"
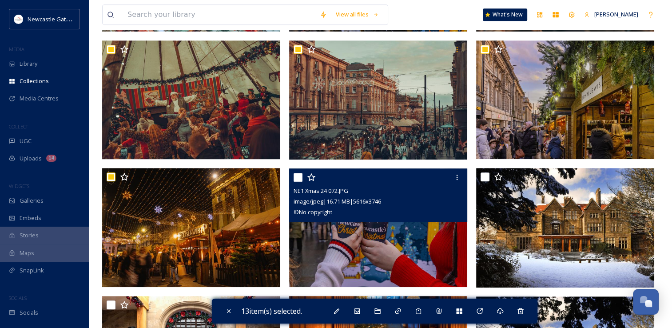
click at [302, 179] on input "checkbox" at bounding box center [298, 177] width 9 height 9
checkbox input "true"
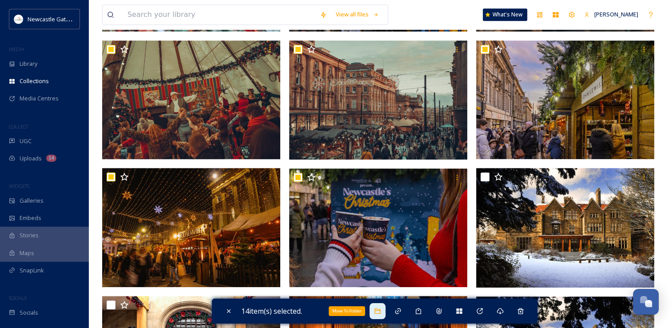
click at [381, 312] on icon at bounding box center [377, 310] width 7 height 7
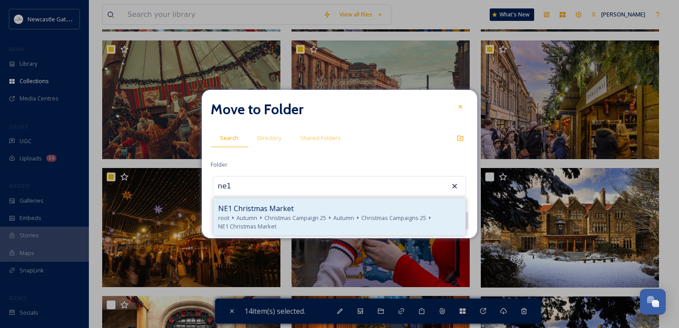
click at [321, 214] on span "Christmas Campaign 25" at bounding box center [295, 218] width 62 height 8
type input "NE1 Christmas Market"
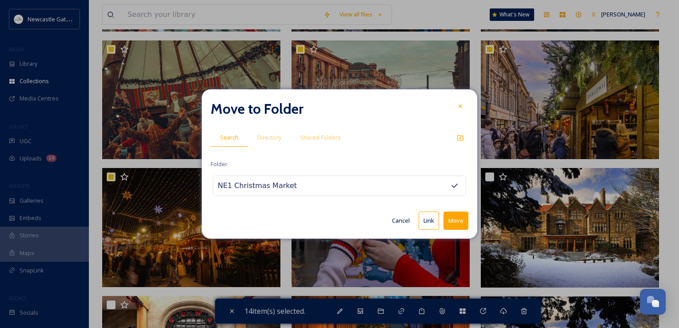
click at [427, 220] on button "Link" at bounding box center [428, 220] width 20 height 18
checkbox input "false"
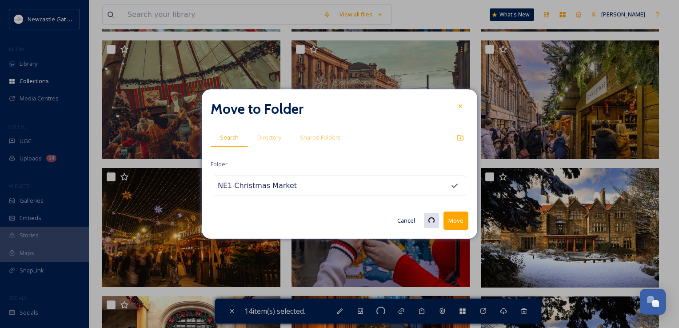
checkbox input "false"
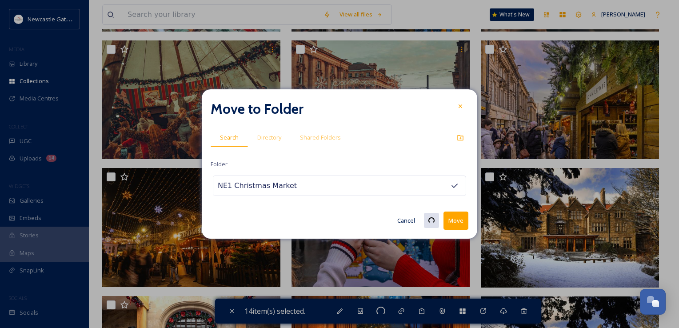
checkbox input "false"
